Goal: Transaction & Acquisition: Purchase product/service

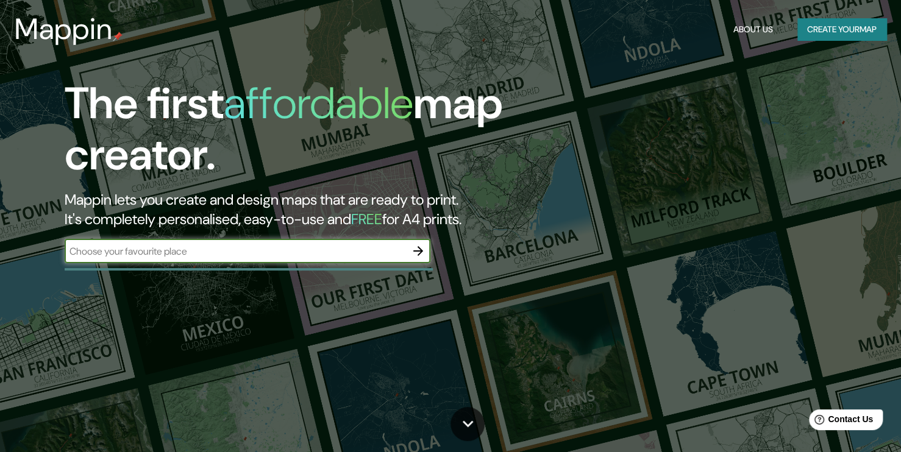
click at [280, 247] on input "text" at bounding box center [235, 252] width 341 height 14
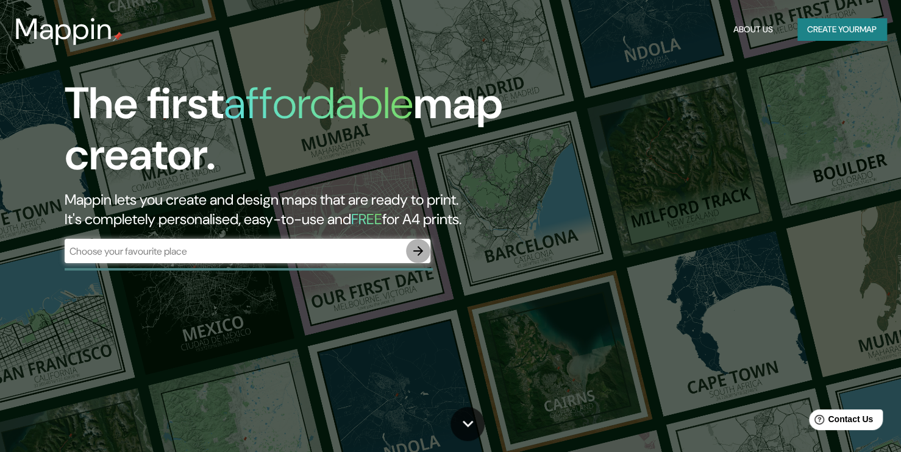
click at [416, 252] on icon "button" at bounding box center [418, 251] width 15 height 15
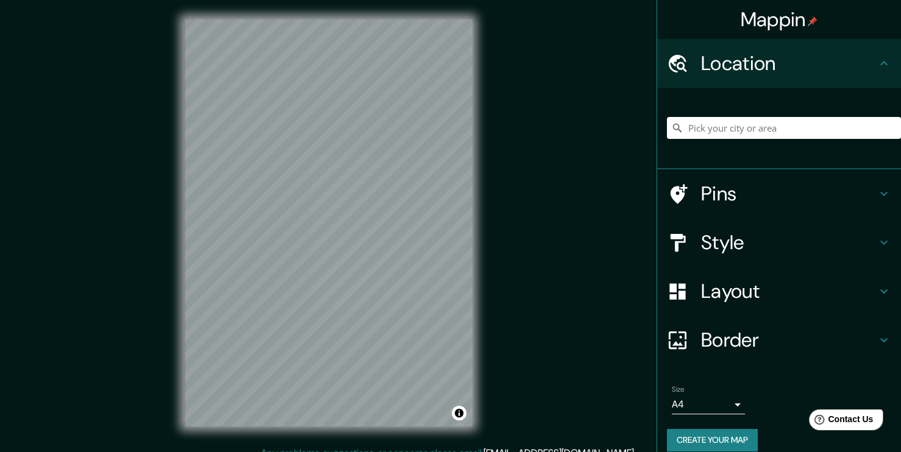
click at [763, 309] on div "Layout" at bounding box center [779, 291] width 244 height 49
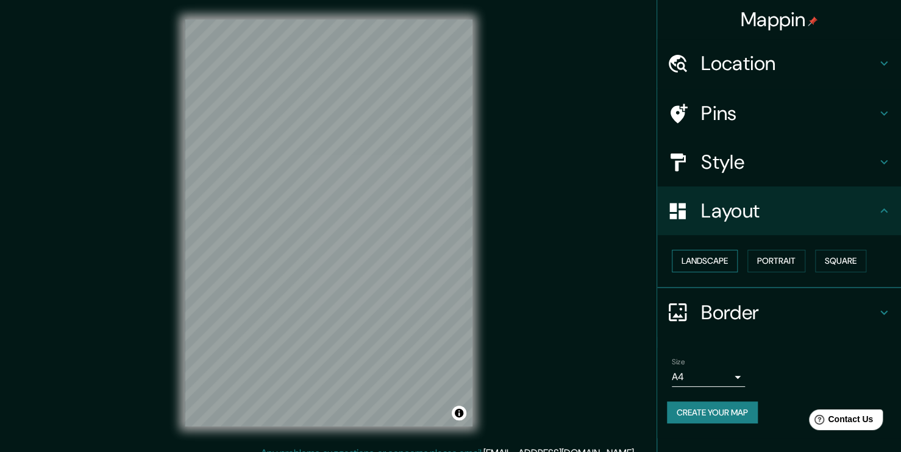
click at [692, 262] on button "Landscape" at bounding box center [705, 261] width 66 height 23
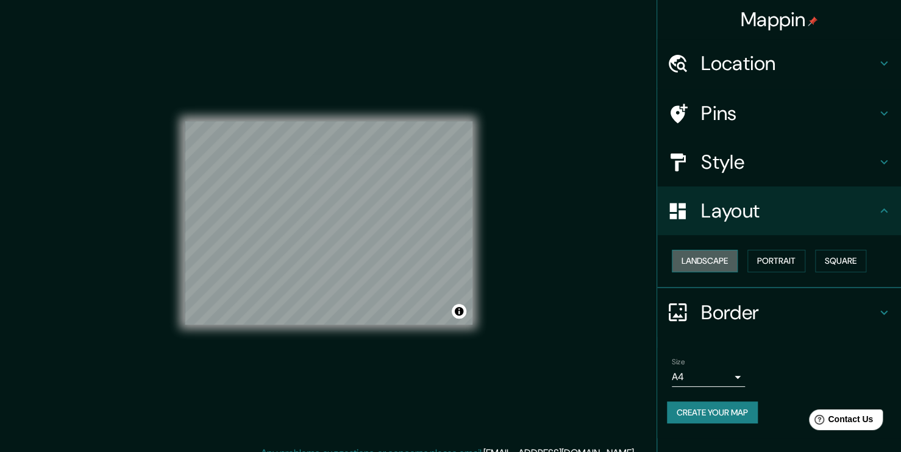
click at [692, 262] on button "Landscape" at bounding box center [705, 261] width 66 height 23
click at [759, 257] on button "Portrait" at bounding box center [777, 261] width 58 height 23
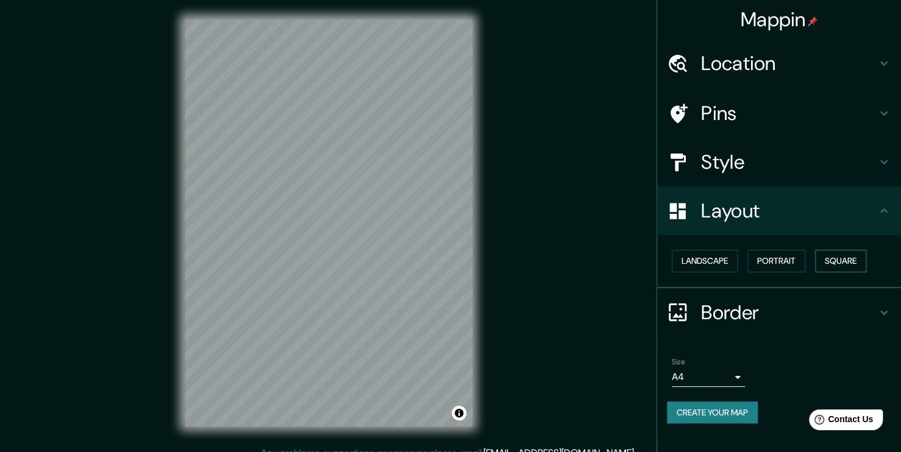
click at [832, 268] on button "Square" at bounding box center [840, 261] width 51 height 23
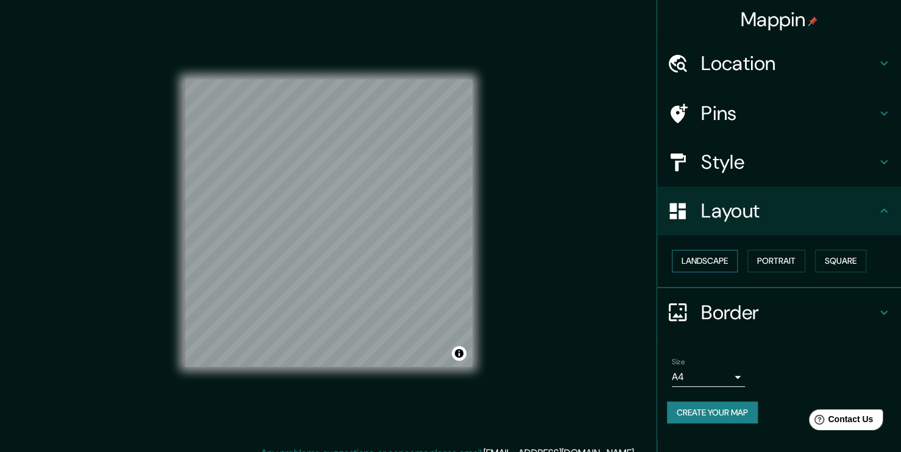
click at [726, 261] on button "Landscape" at bounding box center [705, 261] width 66 height 23
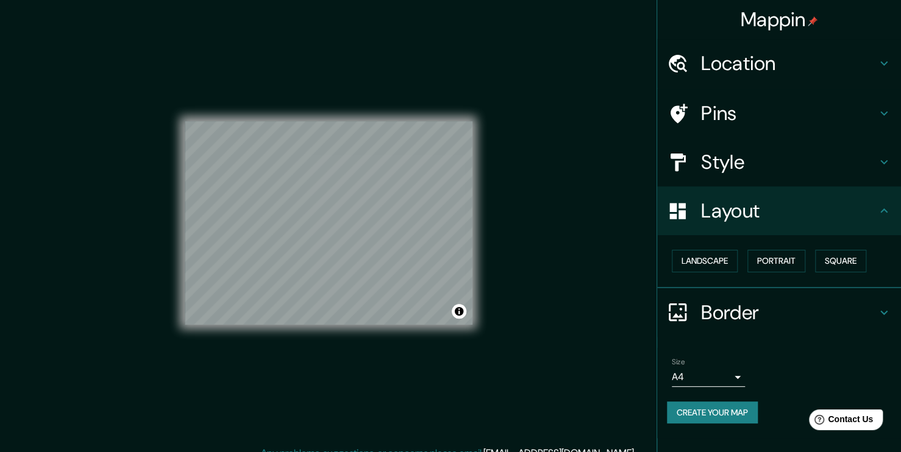
click at [744, 311] on h4 "Border" at bounding box center [789, 313] width 176 height 24
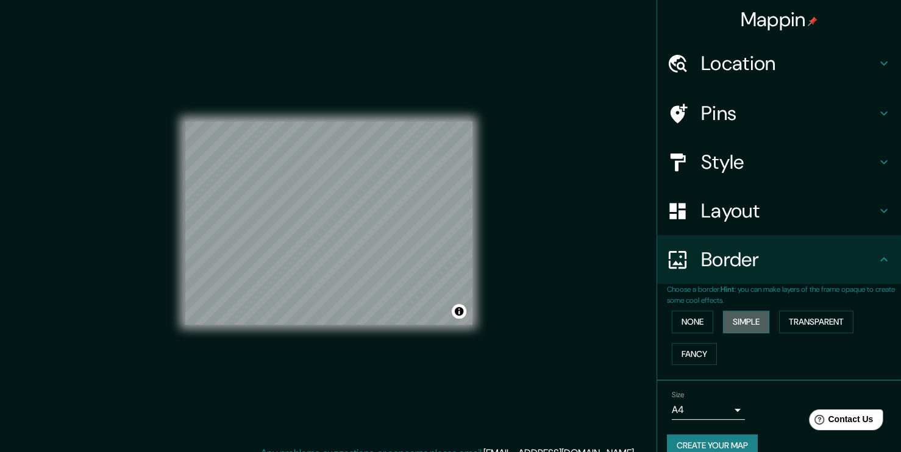
click at [728, 323] on button "Simple" at bounding box center [746, 322] width 46 height 23
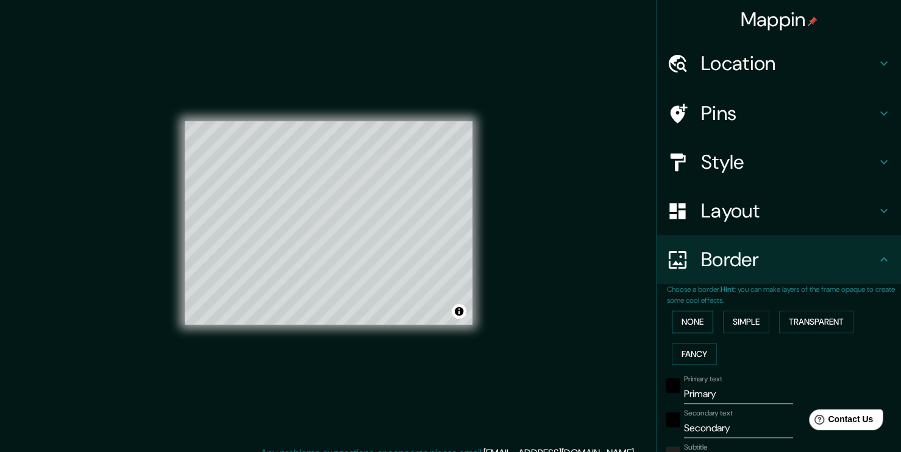
click at [676, 319] on button "None" at bounding box center [692, 322] width 41 height 23
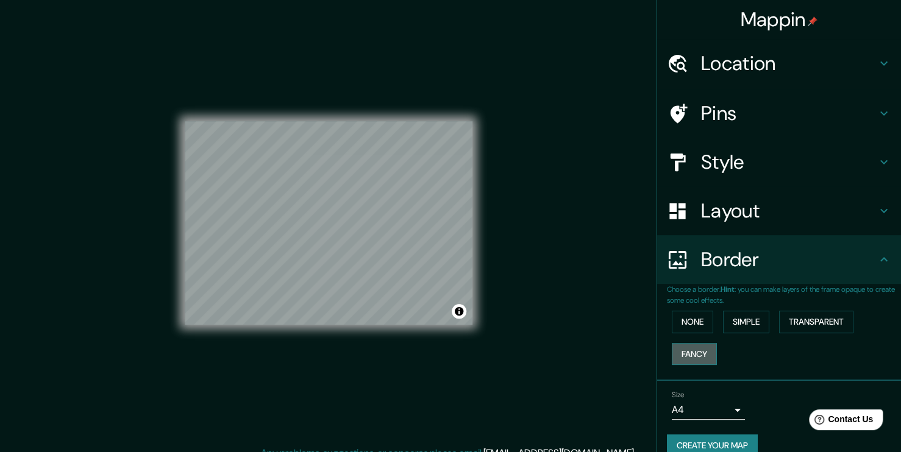
click at [683, 343] on button "Fancy" at bounding box center [694, 354] width 45 height 23
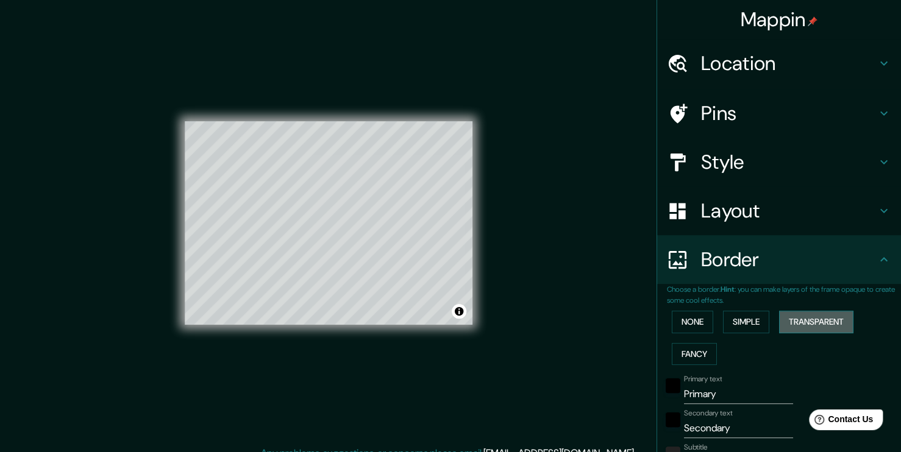
click at [805, 324] on button "Transparent" at bounding box center [816, 322] width 74 height 23
click at [676, 326] on button "None" at bounding box center [692, 322] width 41 height 23
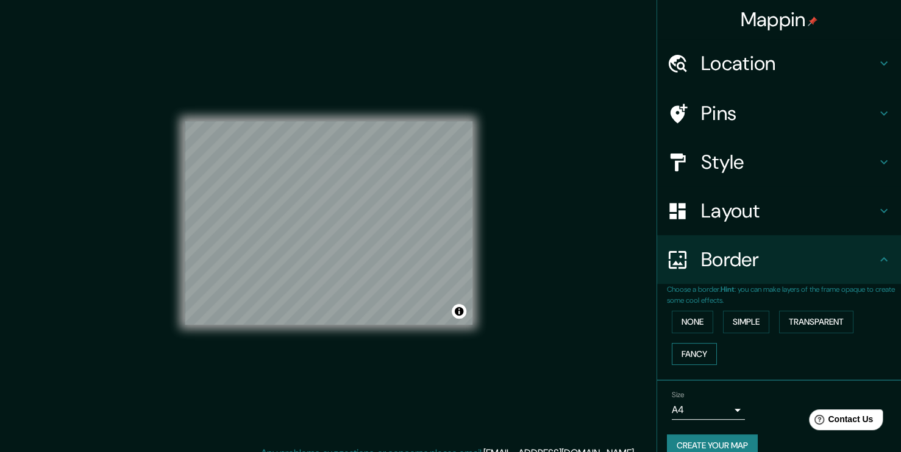
click at [672, 346] on button "Fancy" at bounding box center [694, 354] width 45 height 23
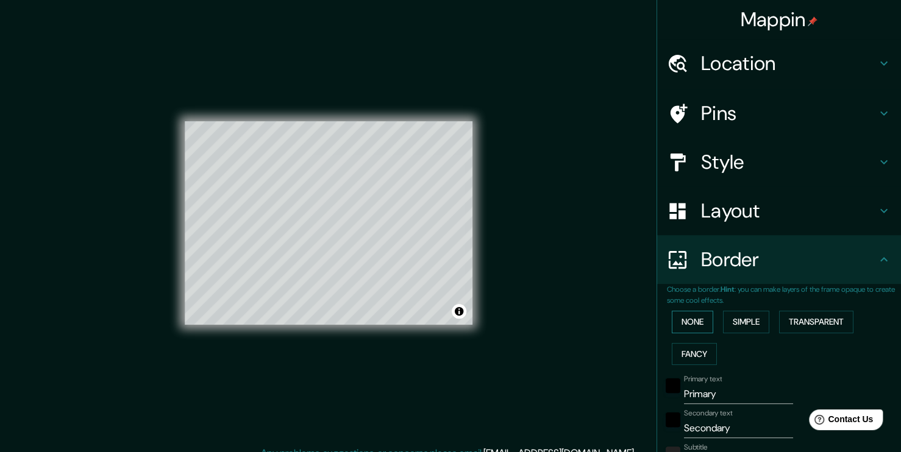
click at [672, 318] on button "None" at bounding box center [692, 322] width 41 height 23
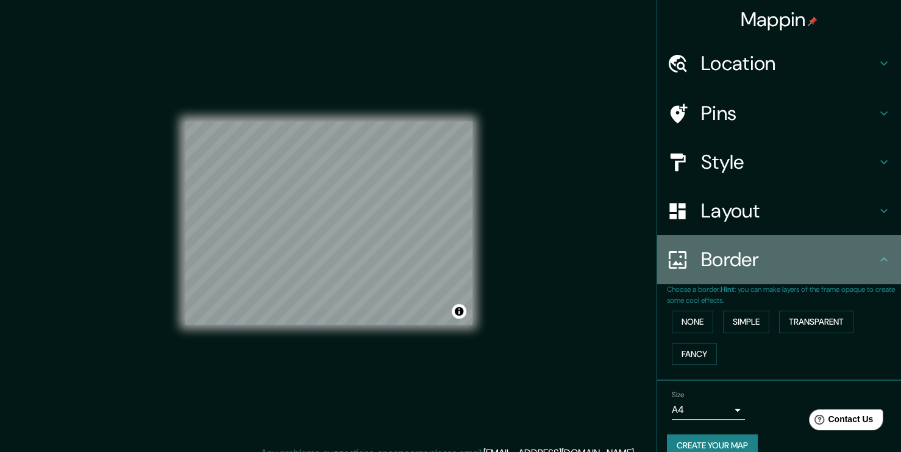
click at [880, 260] on icon at bounding box center [883, 259] width 7 height 4
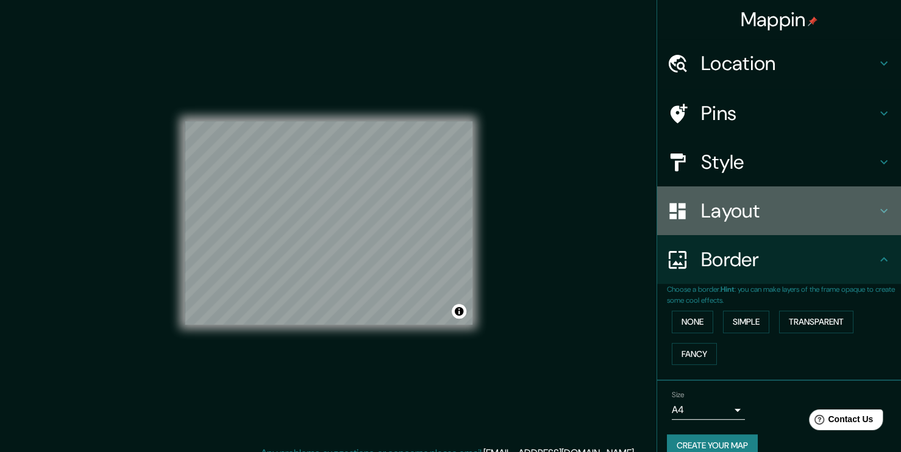
click at [760, 218] on h4 "Layout" at bounding box center [789, 211] width 176 height 24
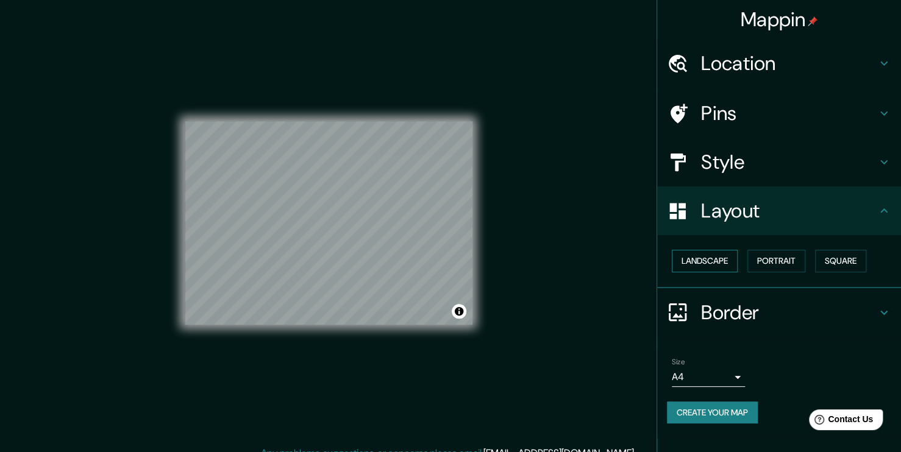
click at [699, 263] on button "Landscape" at bounding box center [705, 261] width 66 height 23
click at [776, 258] on button "Portrait" at bounding box center [777, 261] width 58 height 23
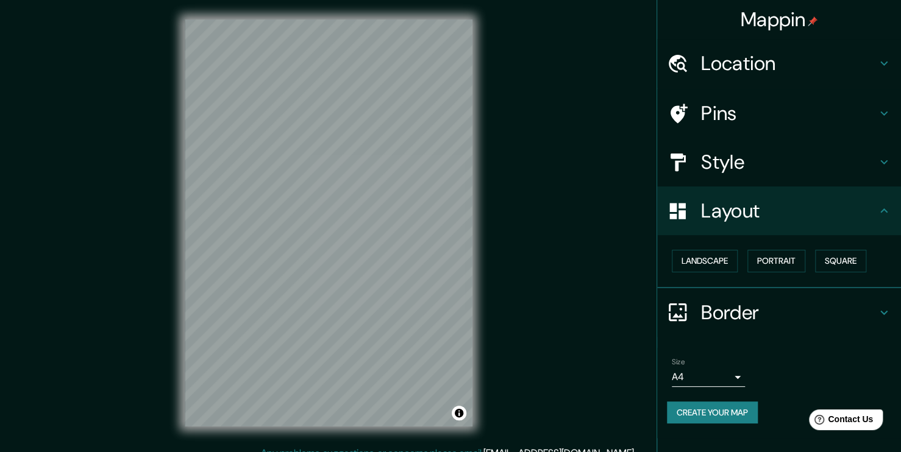
click at [812, 255] on div "Landscape [GEOGRAPHIC_DATA]" at bounding box center [784, 261] width 234 height 32
click at [815, 258] on button "Square" at bounding box center [840, 261] width 51 height 23
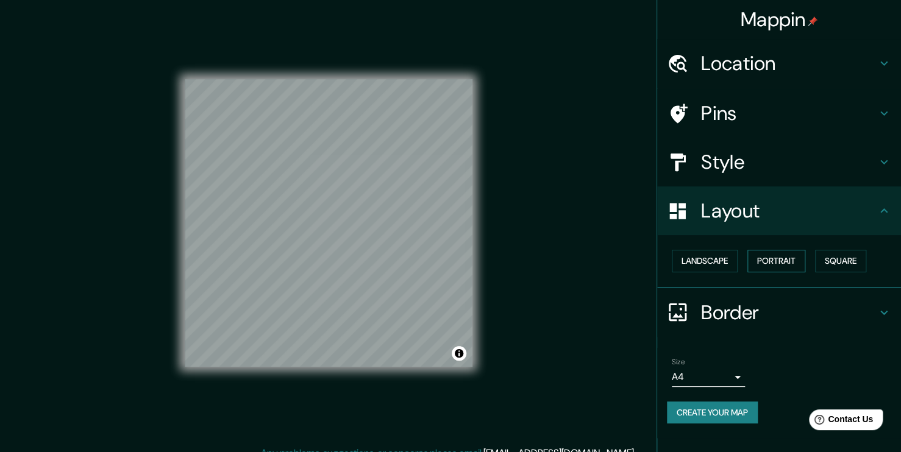
click at [787, 262] on button "Portrait" at bounding box center [777, 261] width 58 height 23
